Goal: Navigation & Orientation: Go to known website

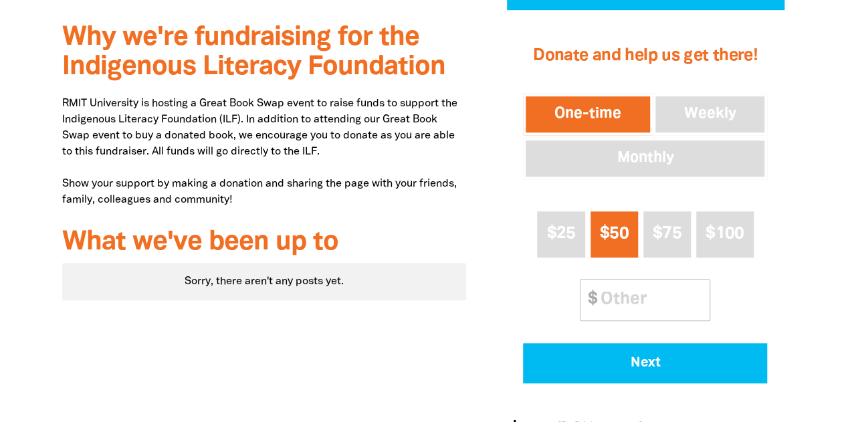
scroll to position [205, 0]
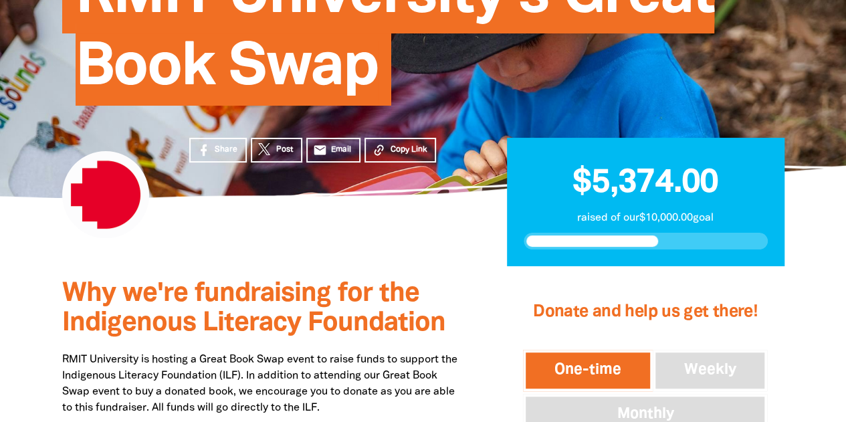
scroll to position [249, 0]
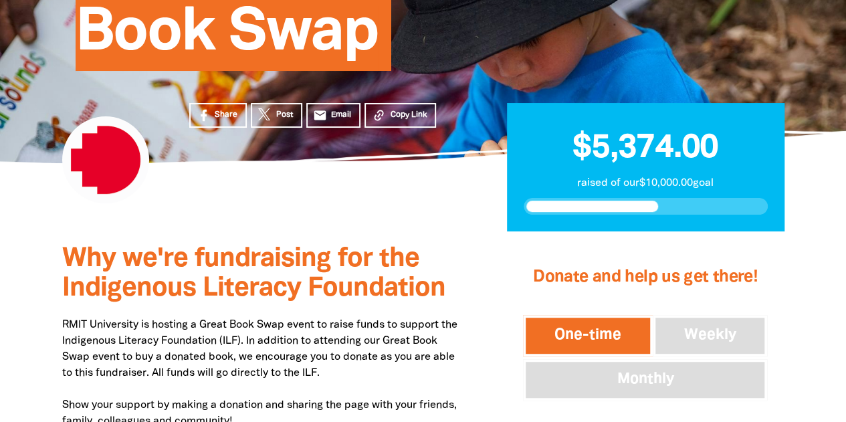
scroll to position [249, 0]
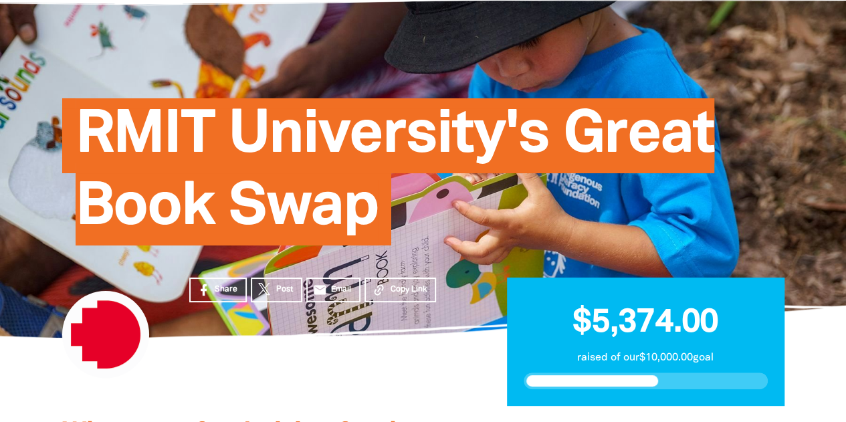
scroll to position [55, 0]
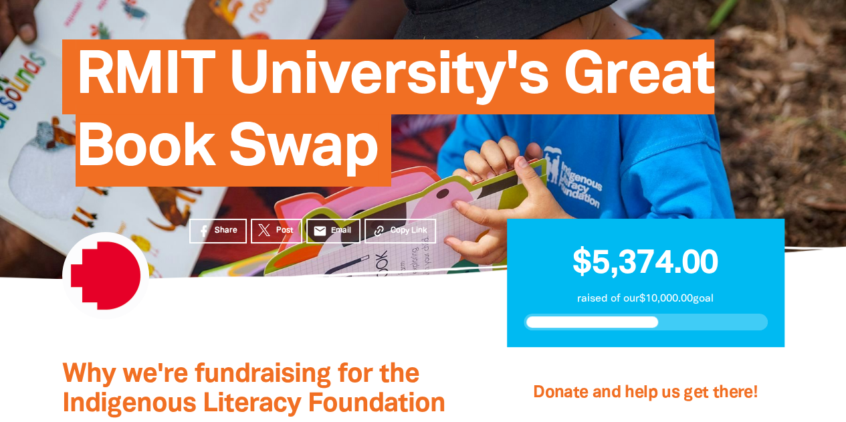
scroll to position [140, 0]
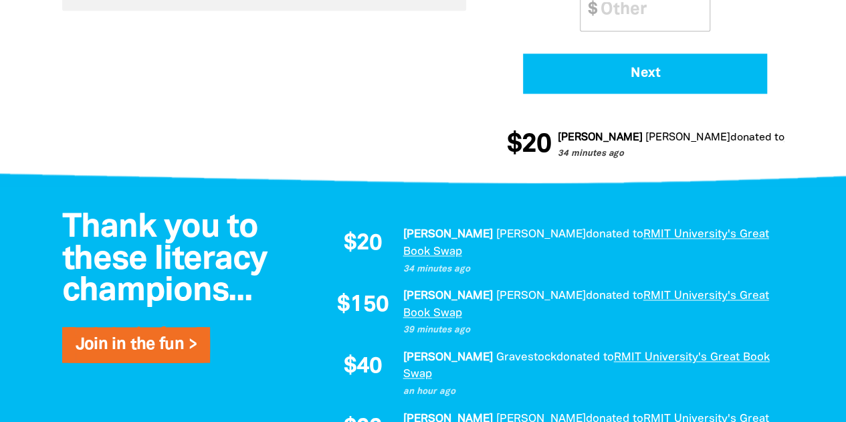
scroll to position [757, 0]
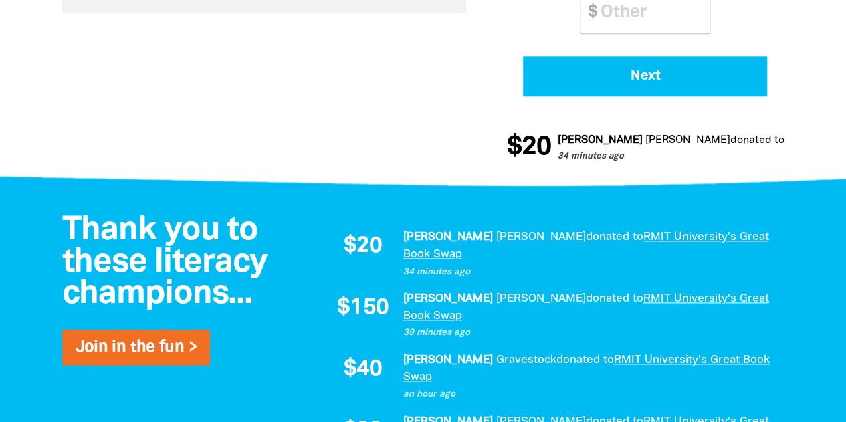
drag, startPoint x: 607, startPoint y: 246, endPoint x: 640, endPoint y: 231, distance: 36.8
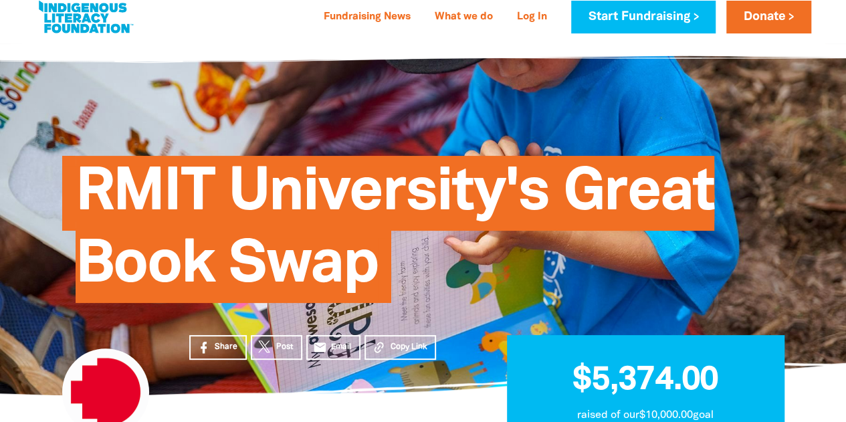
scroll to position [0, 0]
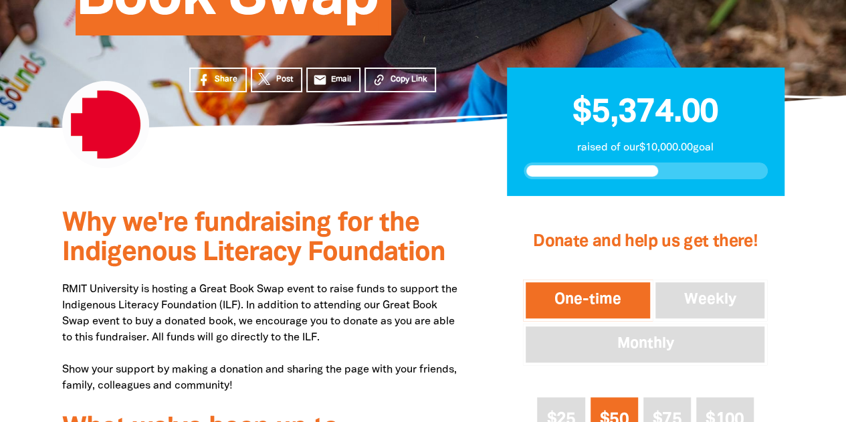
scroll to position [278, 0]
